Goal: Find specific page/section: Find specific page/section

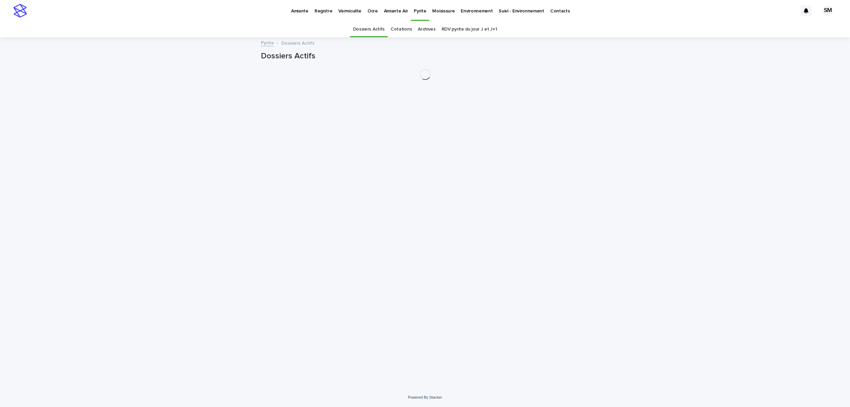
click at [426, 30] on link "Archives" at bounding box center [427, 29] width 18 height 16
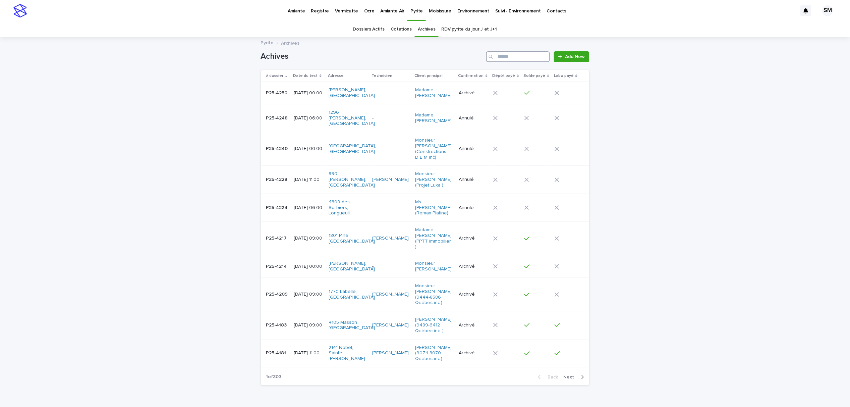
click at [513, 53] on input "Search" at bounding box center [518, 56] width 64 height 11
drag, startPoint x: 512, startPoint y: 53, endPoint x: 359, endPoint y: 28, distance: 155.6
click at [359, 28] on link "Dossiers Actifs" at bounding box center [369, 29] width 32 height 16
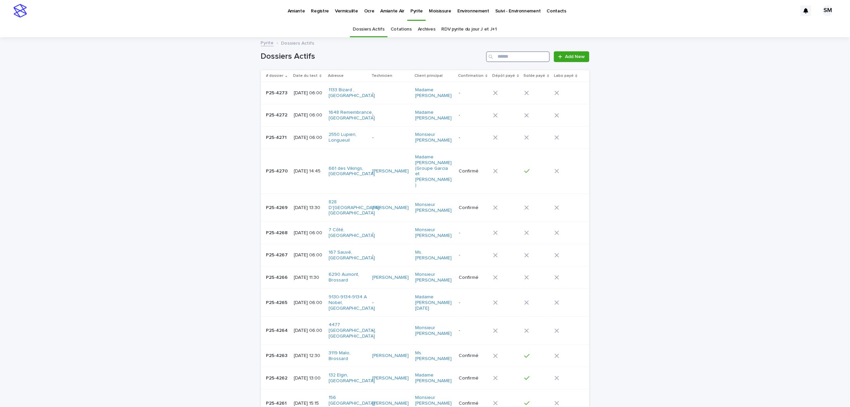
click at [503, 57] on input "Search" at bounding box center [518, 56] width 64 height 11
paste input "********"
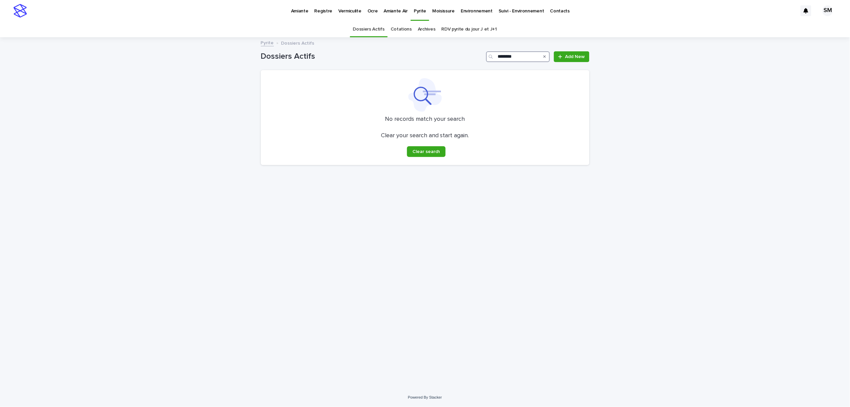
click at [526, 53] on input "********" at bounding box center [518, 56] width 64 height 11
type input "*"
type input "********"
click at [419, 28] on link "Archives" at bounding box center [427, 29] width 18 height 16
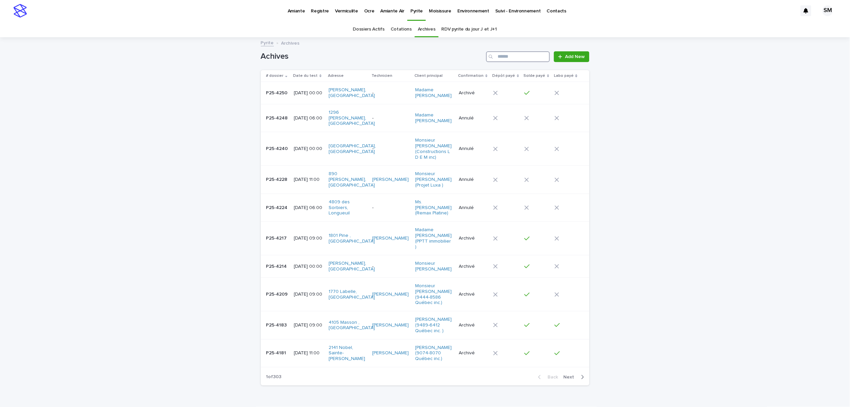
click at [503, 57] on input "Search" at bounding box center [518, 56] width 64 height 11
paste input "********"
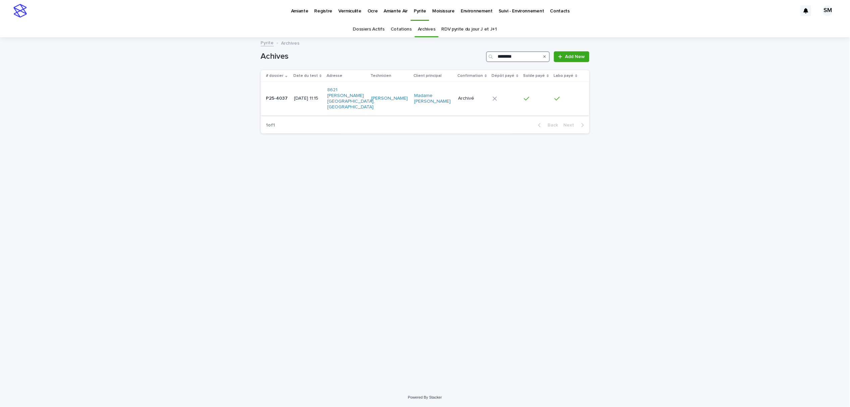
type input "********"
click at [283, 104] on td "P25-4037 P25-4037" at bounding box center [276, 99] width 31 height 34
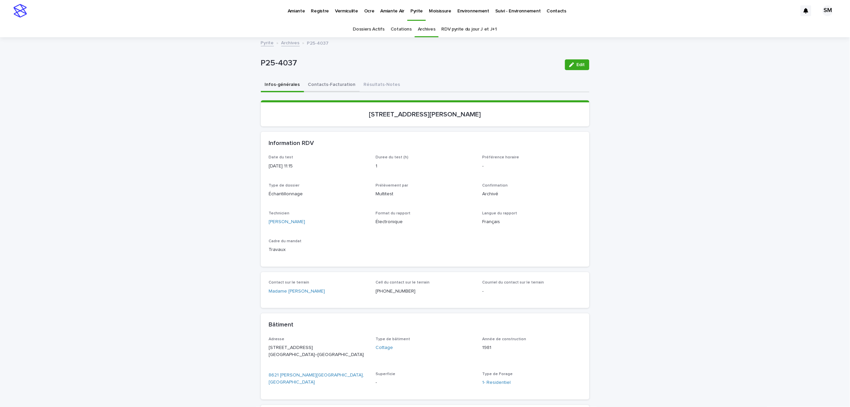
click at [328, 84] on button "Contacts-Facturation" at bounding box center [332, 85] width 56 height 14
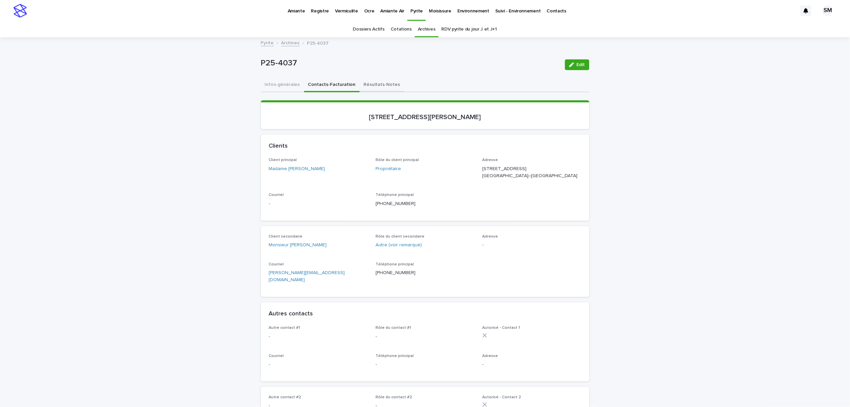
click at [363, 85] on button "Résultats-Notes" at bounding box center [382, 85] width 45 height 14
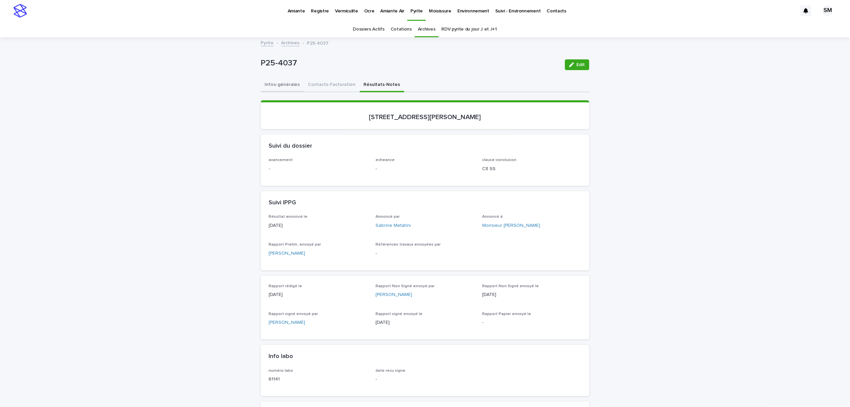
click at [281, 86] on button "Infos-générales" at bounding box center [282, 85] width 43 height 14
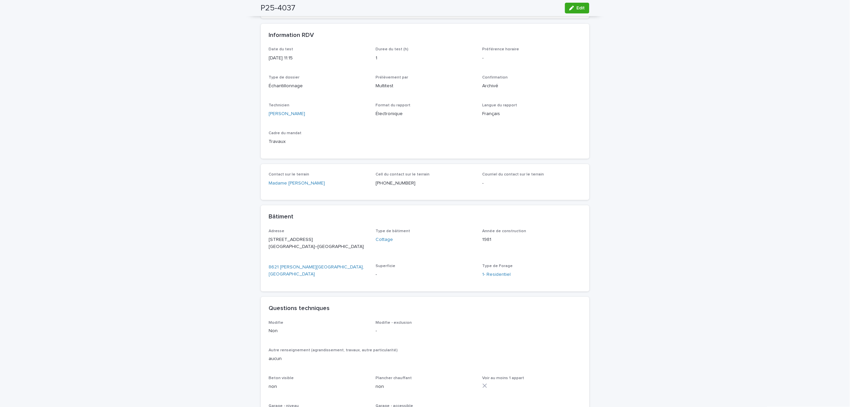
scroll to position [12, 0]
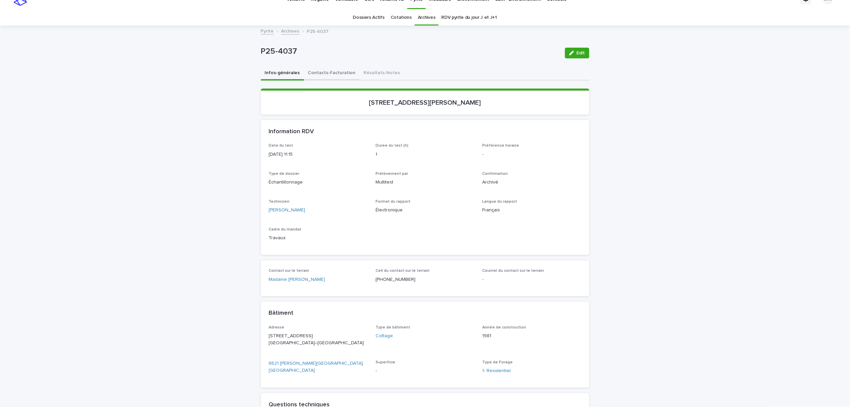
click at [332, 72] on button "Contacts-Facturation" at bounding box center [332, 73] width 56 height 14
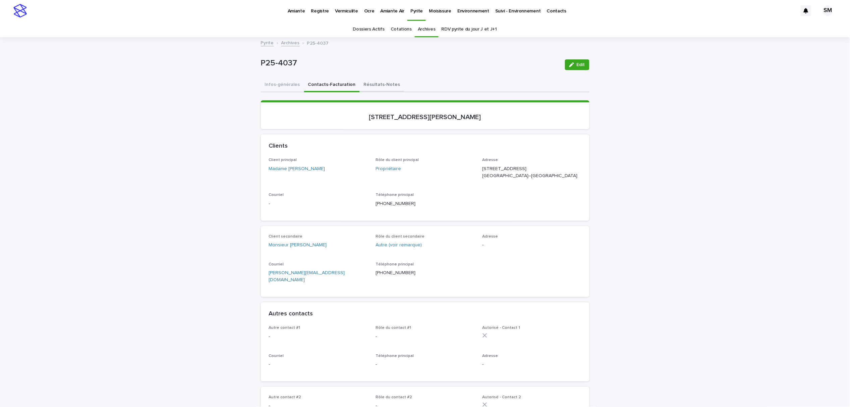
click at [367, 84] on button "Résultats-Notes" at bounding box center [382, 85] width 45 height 14
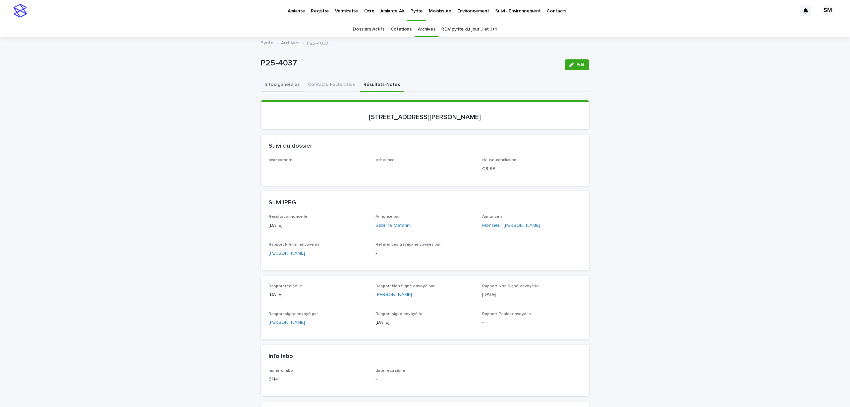
click at [280, 88] on button "Infos-générales" at bounding box center [282, 85] width 43 height 14
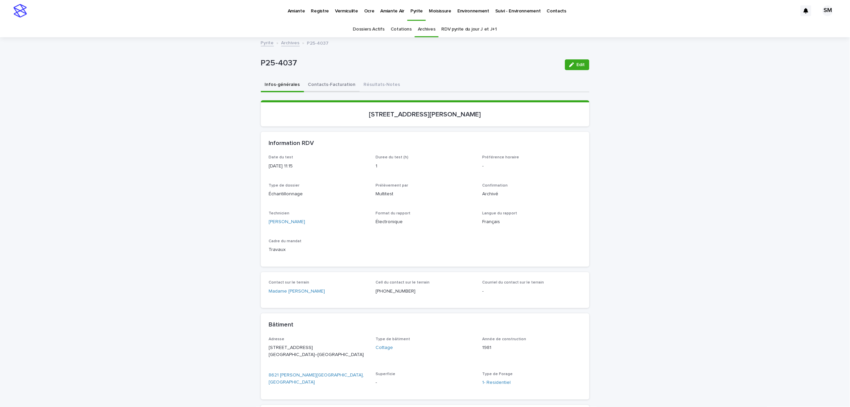
click at [313, 81] on button "Contacts-Facturation" at bounding box center [332, 85] width 56 height 14
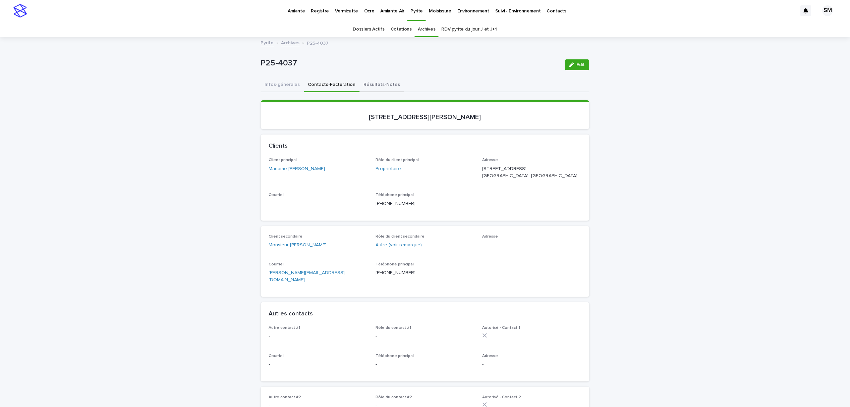
click at [367, 88] on button "Résultats-Notes" at bounding box center [382, 85] width 45 height 14
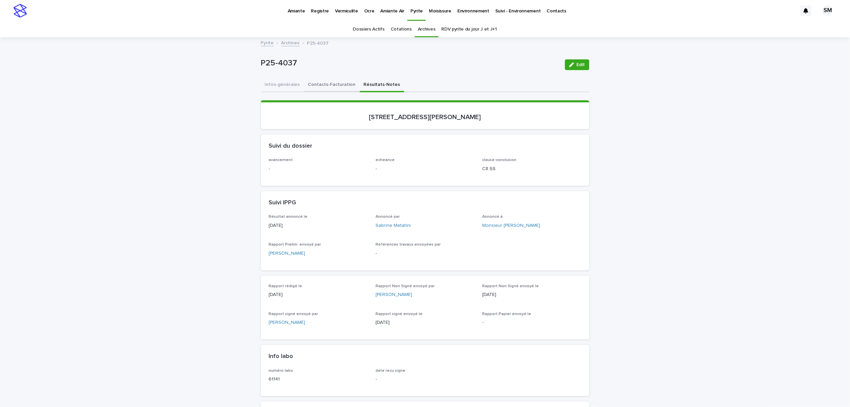
click at [327, 86] on button "Contacts-Facturation" at bounding box center [332, 85] width 56 height 14
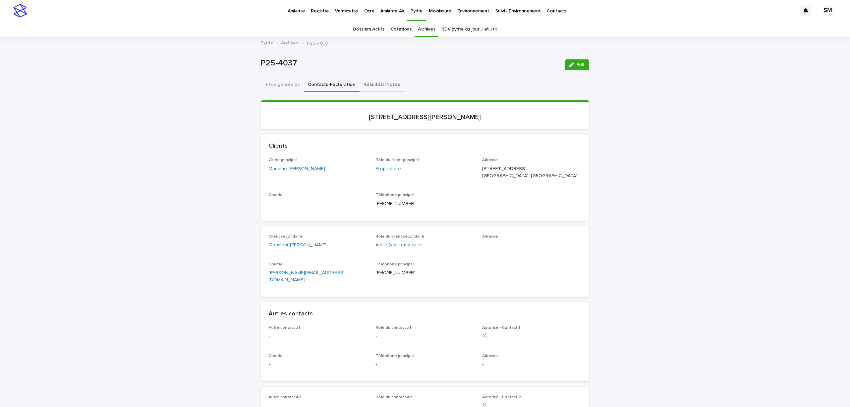
click at [371, 87] on button "Résultats-Notes" at bounding box center [382, 85] width 45 height 14
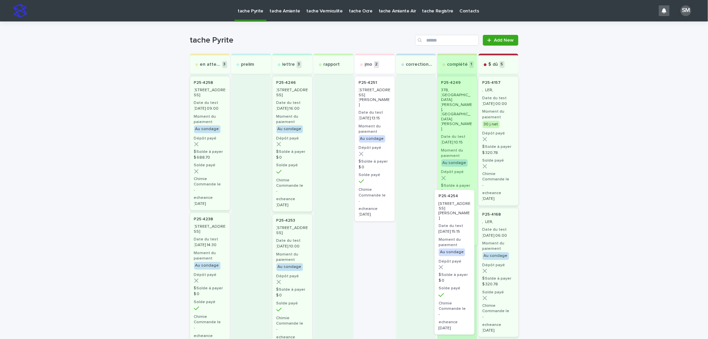
drag, startPoint x: 376, startPoint y: 260, endPoint x: 461, endPoint y: 230, distance: 89.6
